Goal: Transaction & Acquisition: Purchase product/service

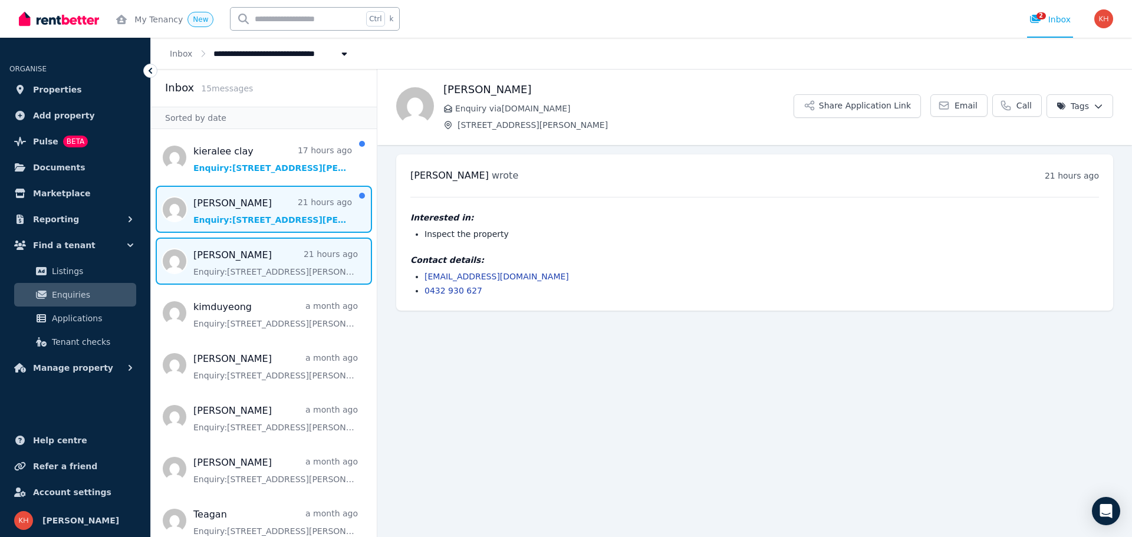
click at [307, 207] on span "Message list" at bounding box center [264, 209] width 226 height 47
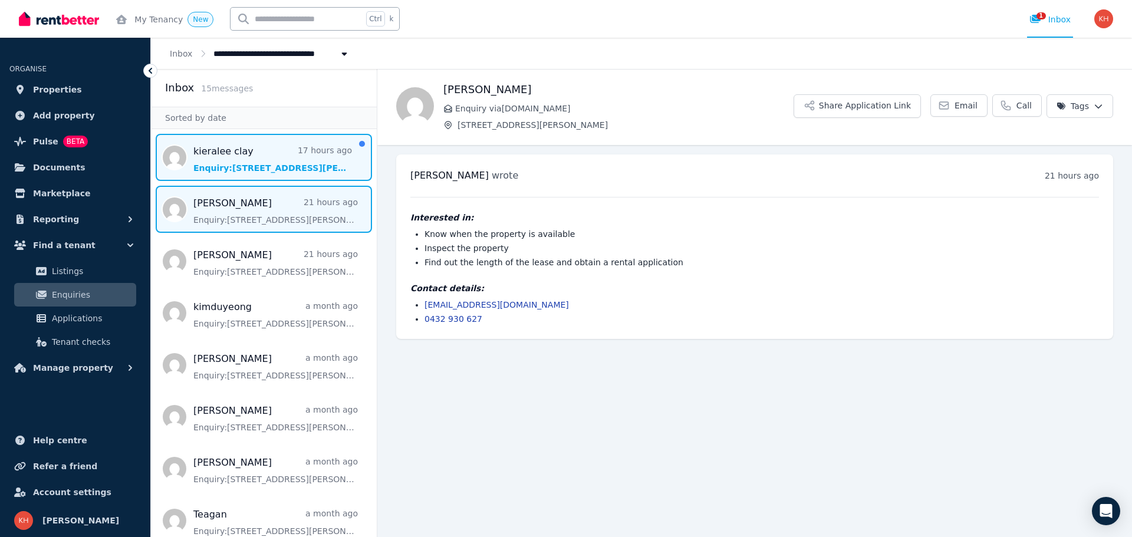
click at [265, 147] on span "Message list" at bounding box center [264, 157] width 226 height 47
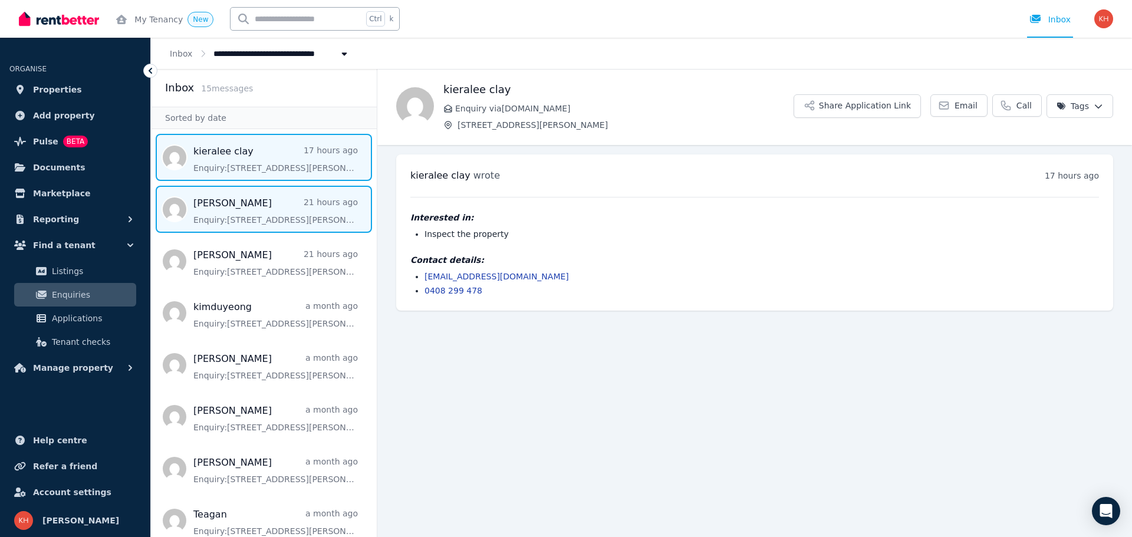
click at [258, 216] on span "Message list" at bounding box center [264, 209] width 226 height 47
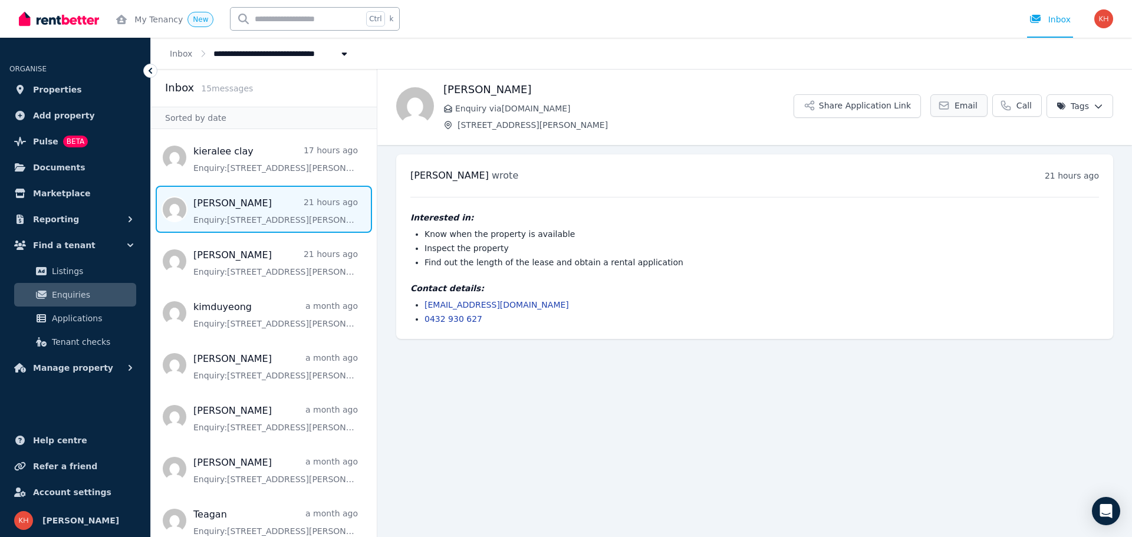
click at [973, 100] on span "Email" at bounding box center [965, 106] width 23 height 12
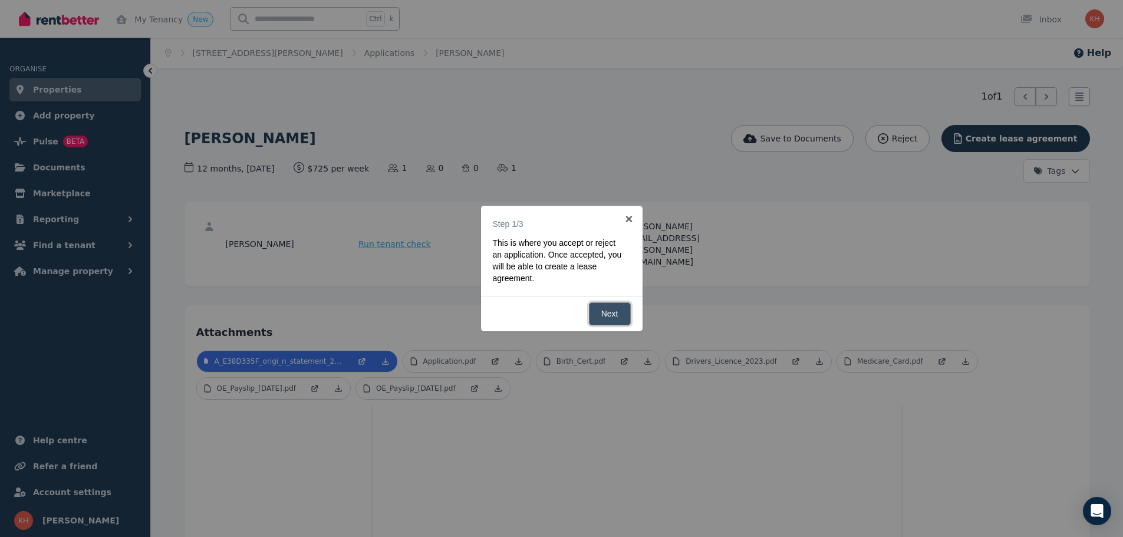
click at [612, 311] on link "Next" at bounding box center [610, 313] width 42 height 23
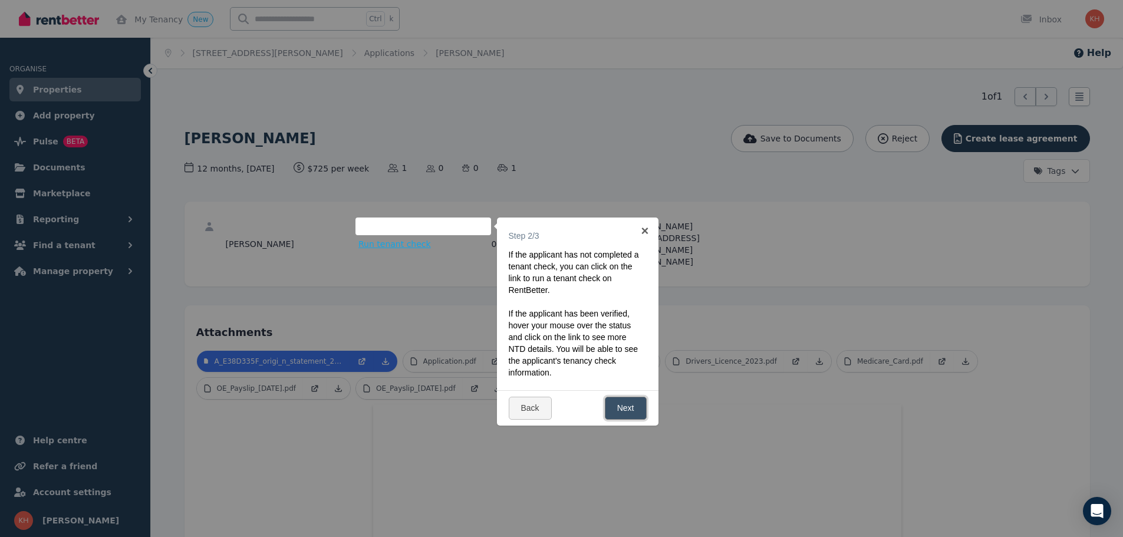
click at [625, 404] on link "Next" at bounding box center [626, 408] width 42 height 23
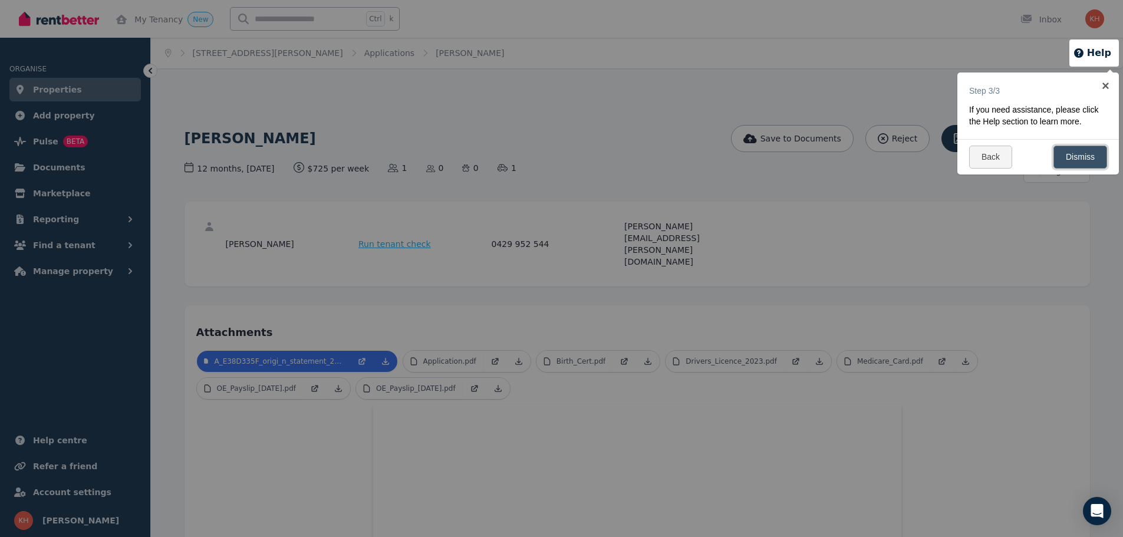
click at [1082, 156] on link "Dismiss" at bounding box center [1080, 157] width 54 height 23
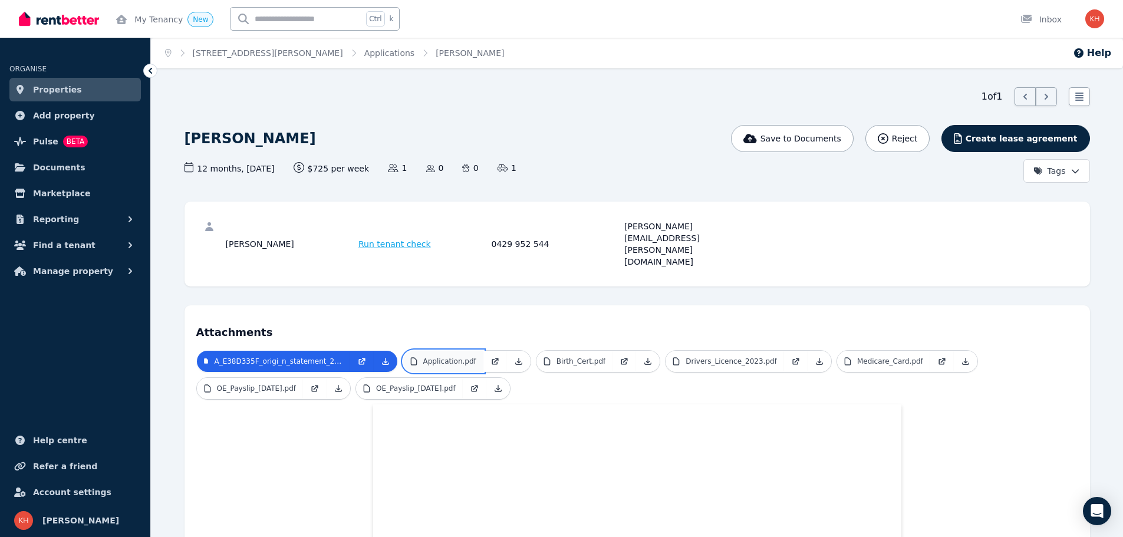
click at [452, 357] on p "Application.pdf" at bounding box center [449, 361] width 53 height 9
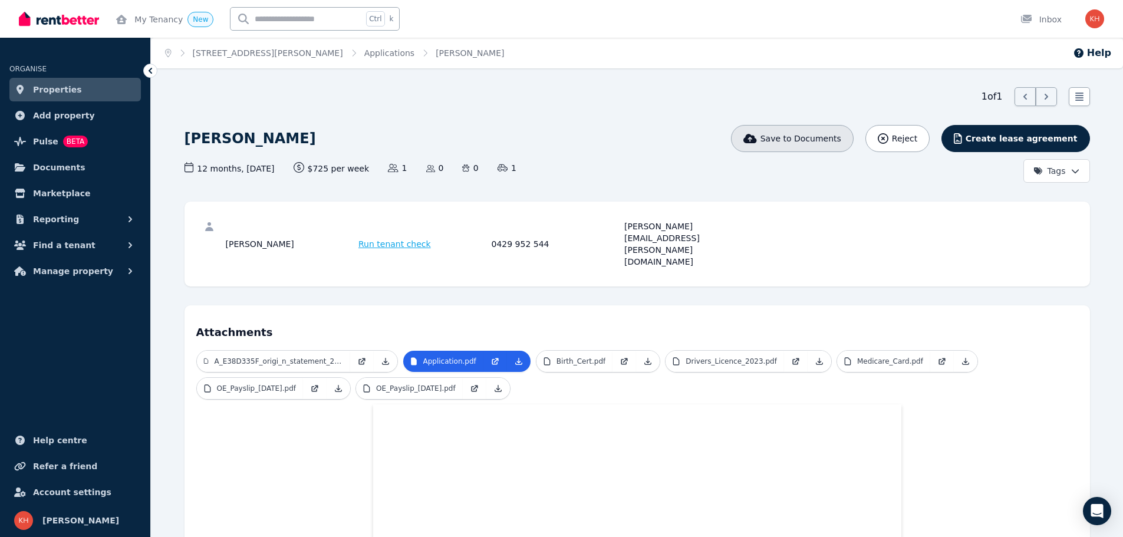
click at [832, 140] on span "Save to Documents" at bounding box center [800, 139] width 81 height 12
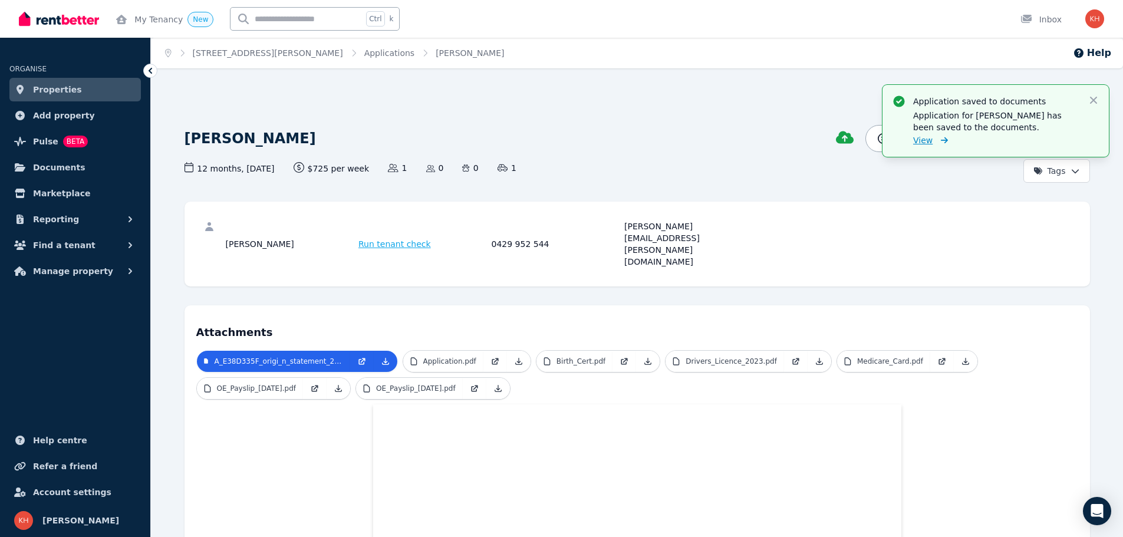
click at [925, 141] on span "View" at bounding box center [922, 140] width 19 height 12
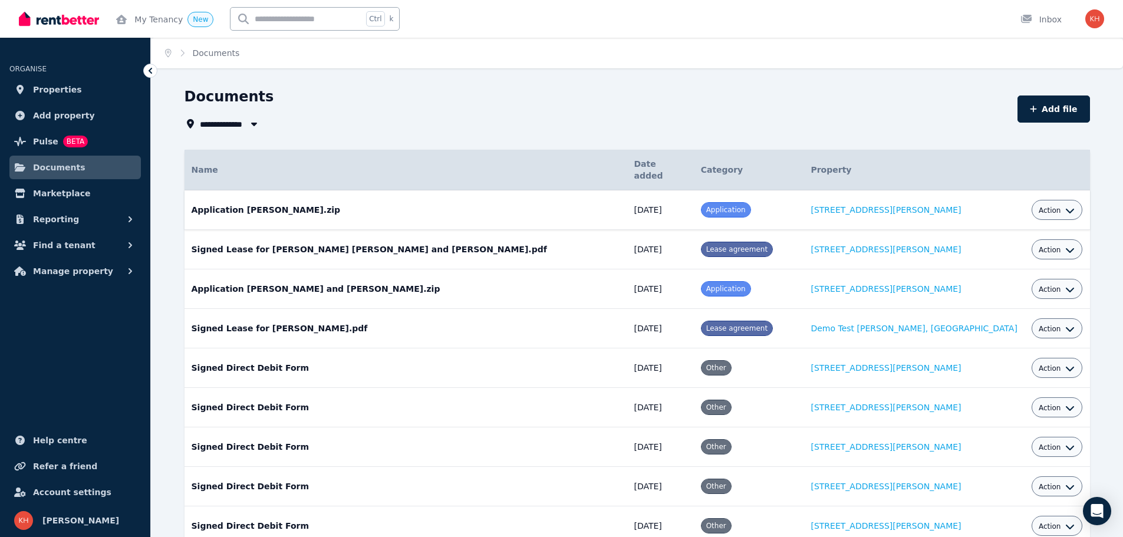
click at [1049, 206] on button "Action" at bounding box center [1057, 210] width 37 height 9
click at [1010, 269] on link "Download" at bounding box center [1020, 279] width 113 height 21
click at [70, 245] on span "Find a tenant" at bounding box center [64, 245] width 62 height 14
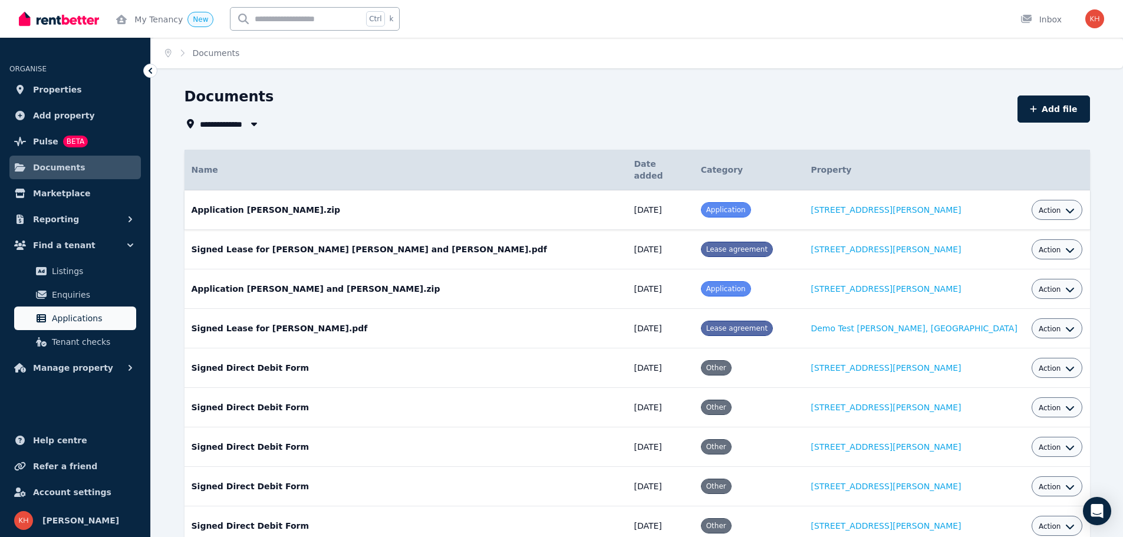
click at [71, 318] on span "Applications" at bounding box center [92, 318] width 80 height 14
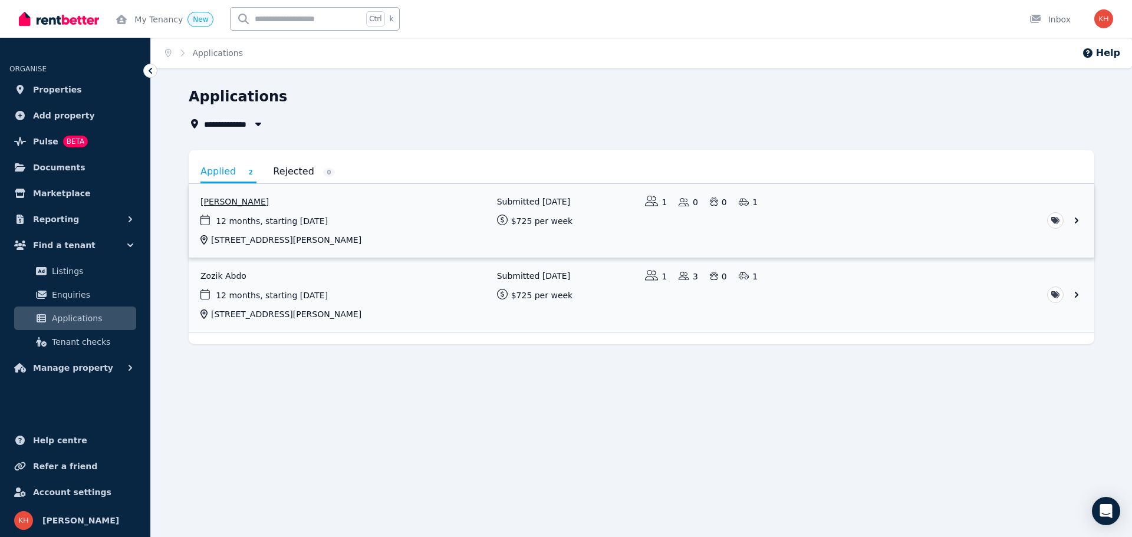
click at [1075, 220] on link "View application: Andrew Serfozo" at bounding box center [642, 221] width 906 height 74
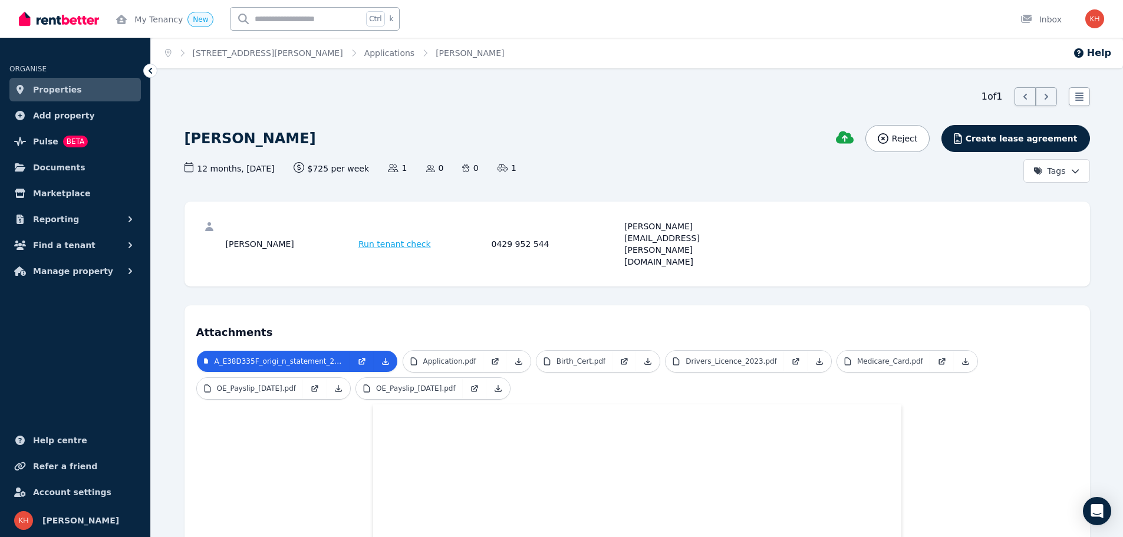
click at [390, 238] on span "Run tenant check" at bounding box center [394, 244] width 73 height 12
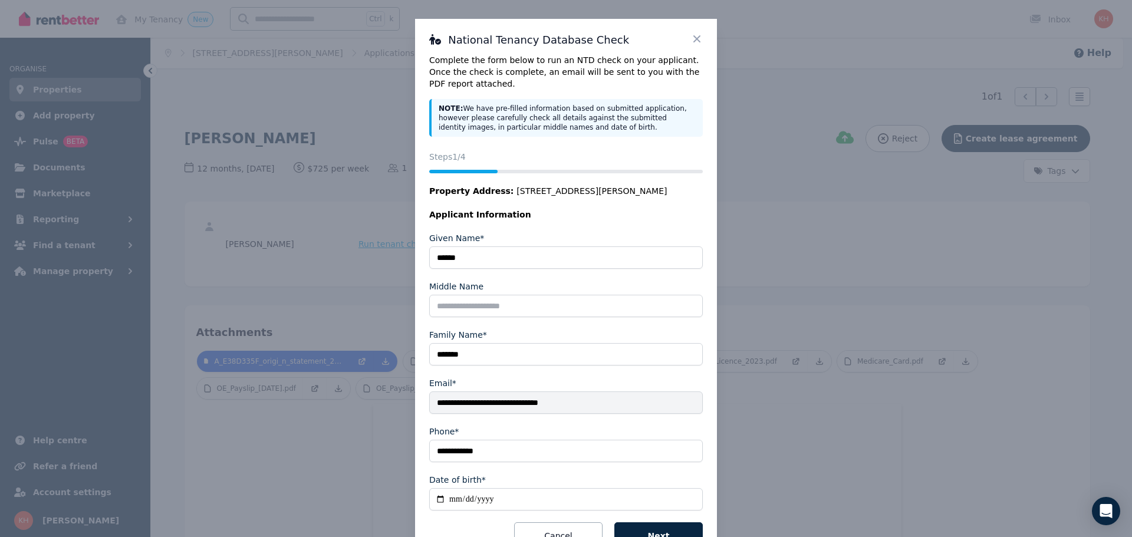
scroll to position [45, 0]
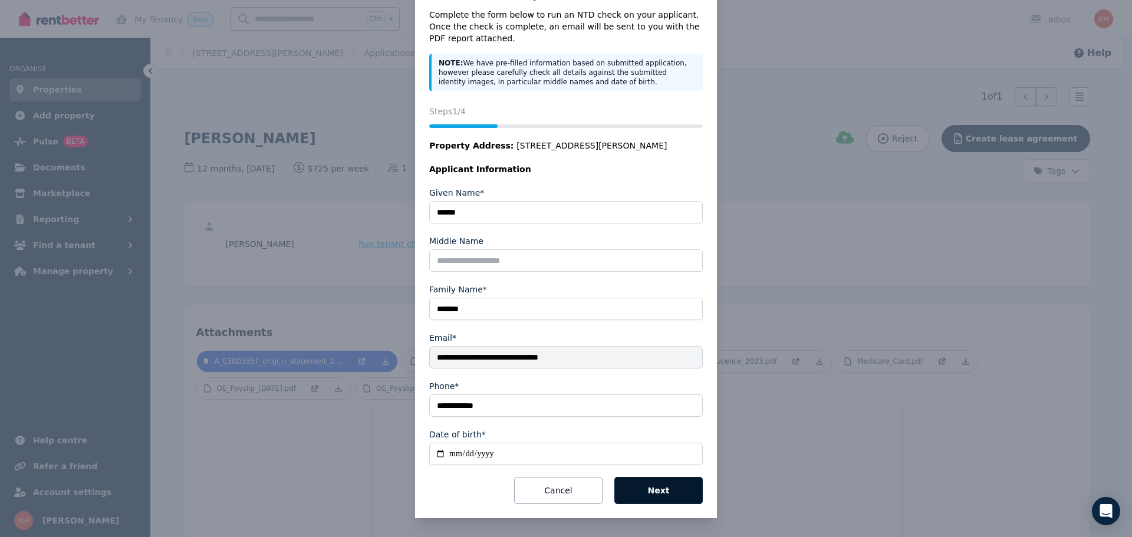
click at [660, 486] on button "Next" at bounding box center [658, 490] width 88 height 27
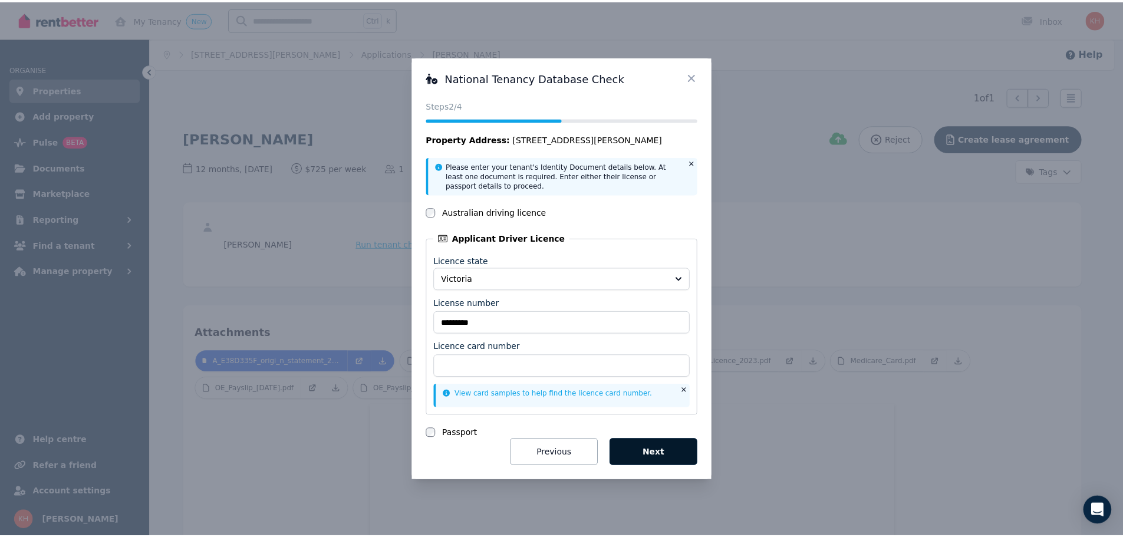
scroll to position [0, 0]
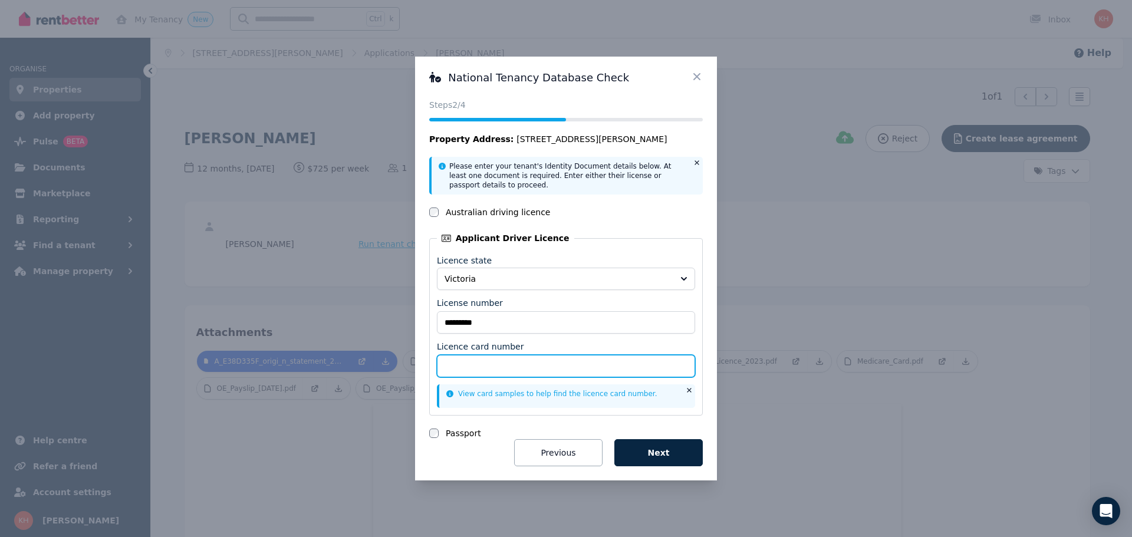
click at [498, 374] on input "Licence card number" at bounding box center [566, 366] width 258 height 22
click at [479, 357] on input "Licence card number" at bounding box center [566, 366] width 258 height 22
click at [587, 394] on link "View card samples to help find the licence card number." at bounding box center [551, 394] width 211 height 8
click at [464, 363] on input "Licence card number" at bounding box center [566, 366] width 258 height 22
type input "********"
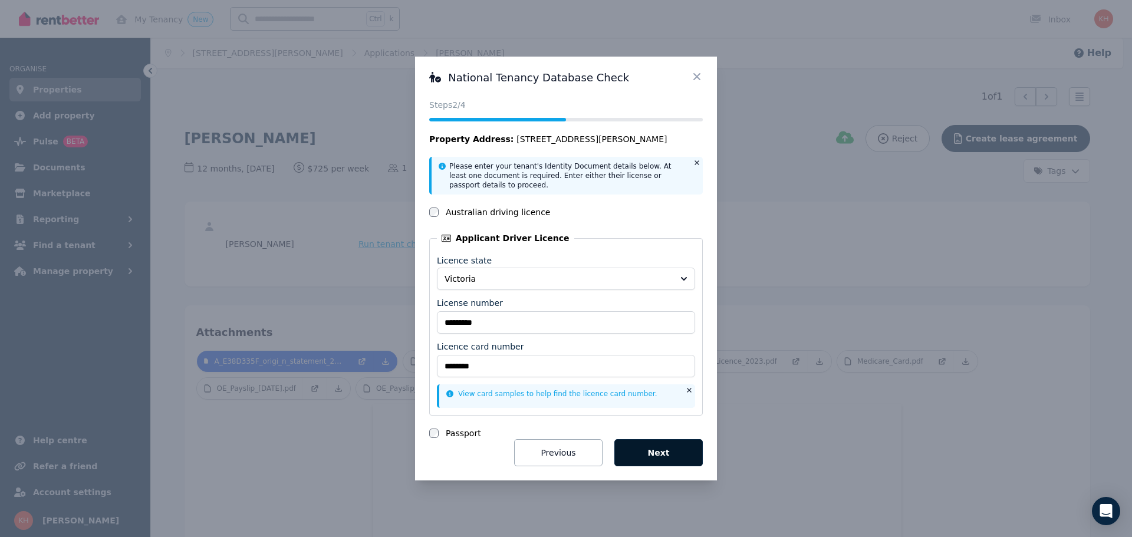
click at [646, 446] on button "Next" at bounding box center [658, 452] width 88 height 27
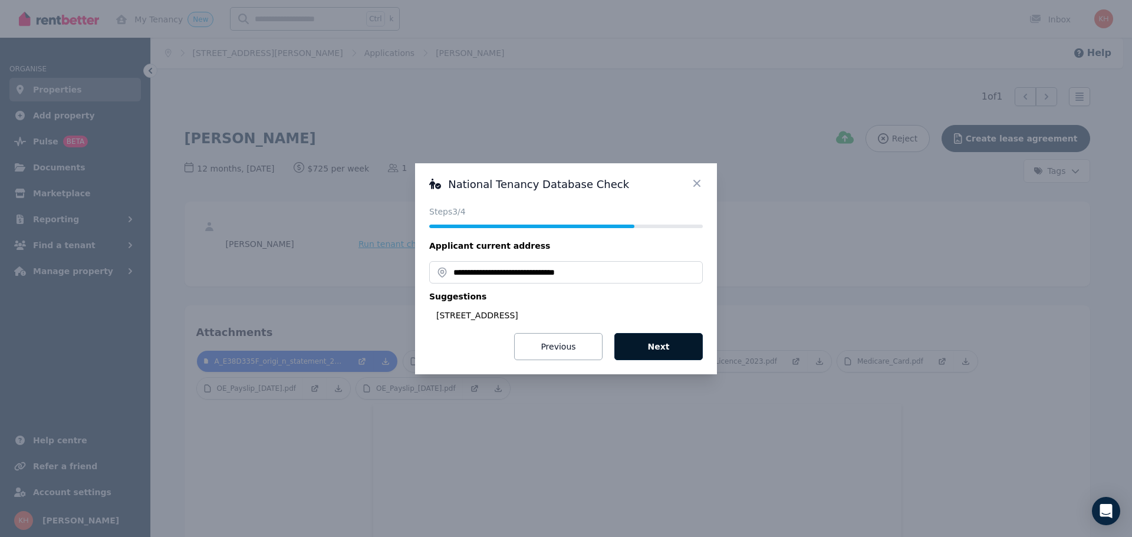
click at [655, 346] on button "Next" at bounding box center [658, 346] width 88 height 27
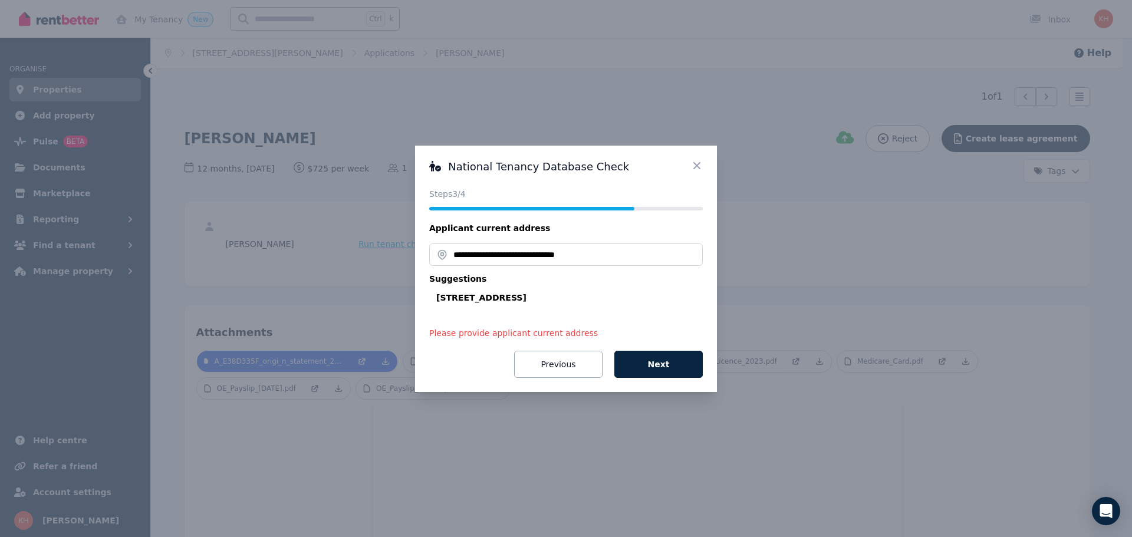
click at [539, 292] on div "1/51 Beach St, Woolgoolga NSW 2456, Australia" at bounding box center [569, 298] width 266 height 12
type input "**********"
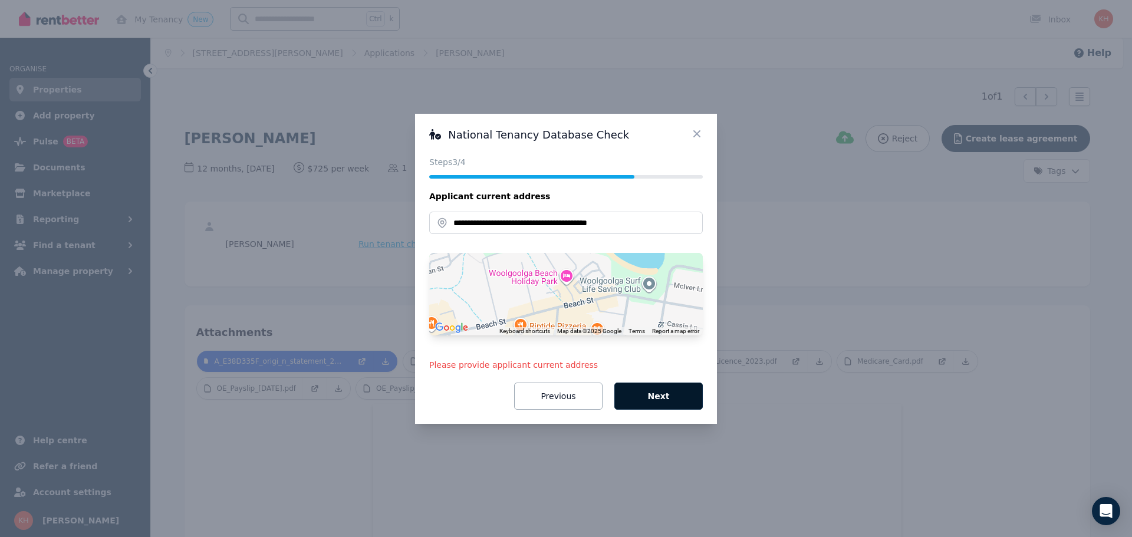
click at [664, 394] on button "Next" at bounding box center [658, 396] width 88 height 27
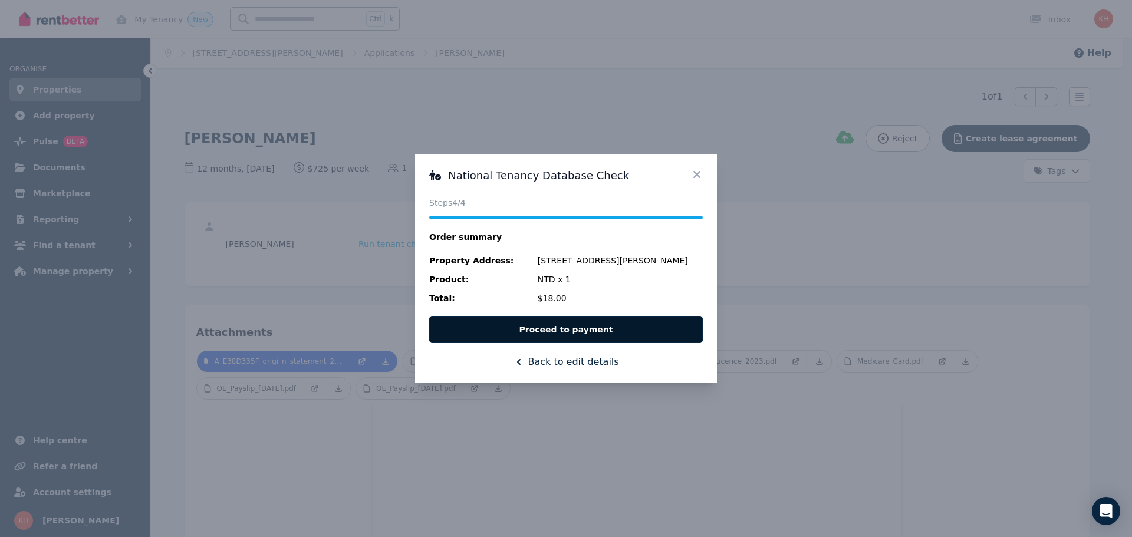
click at [571, 329] on button "Proceed to payment" at bounding box center [566, 329] width 274 height 27
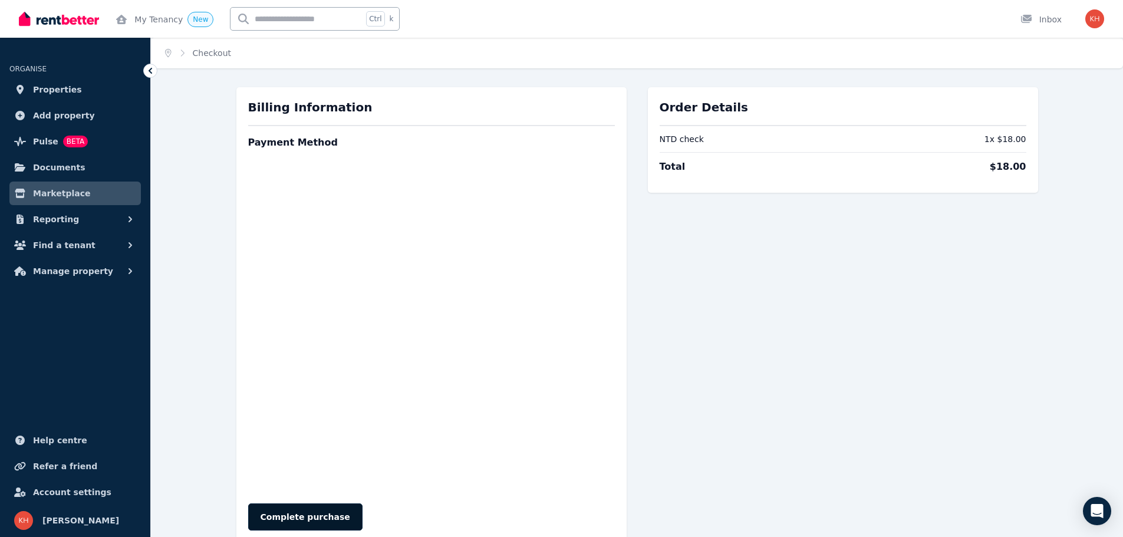
click at [290, 515] on button "Complete purchase" at bounding box center [305, 516] width 114 height 27
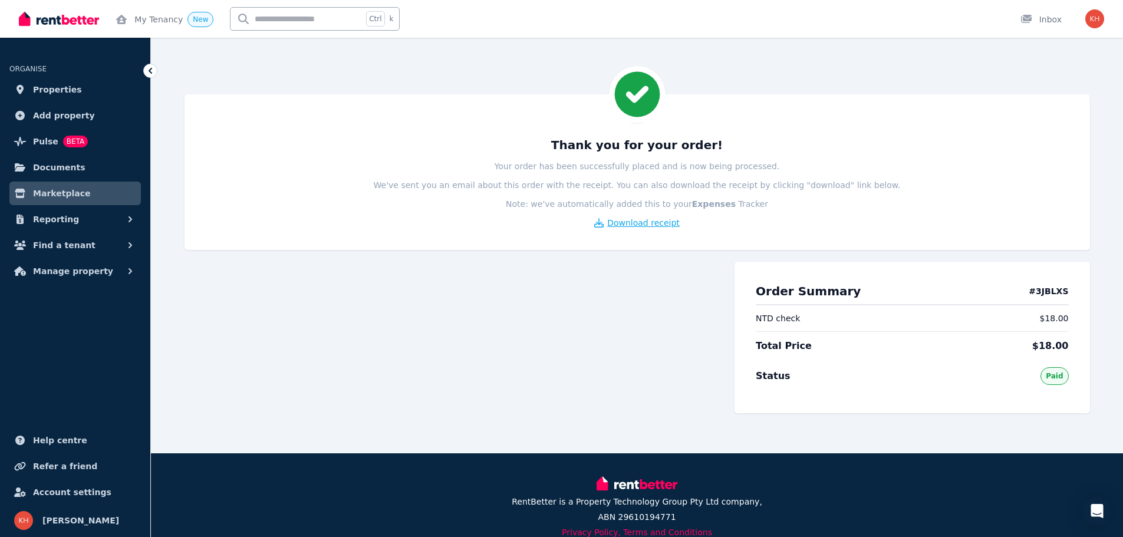
click at [641, 225] on span "Download receipt" at bounding box center [643, 223] width 73 height 12
